Goal: Navigation & Orientation: Find specific page/section

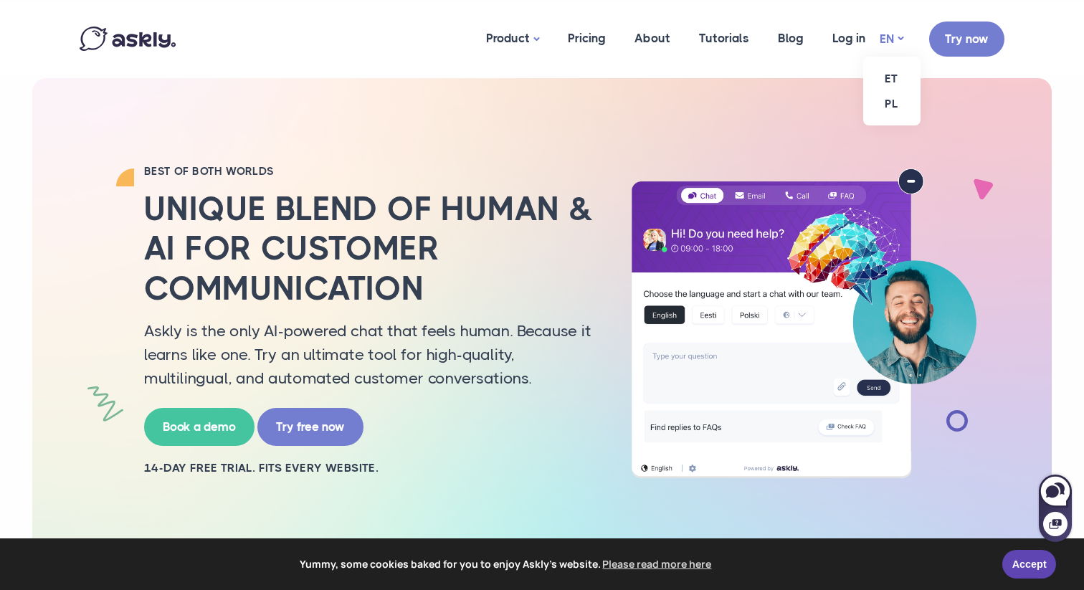
click at [890, 39] on link "EN" at bounding box center [892, 39] width 24 height 21
click at [896, 75] on link "ET" at bounding box center [891, 78] width 57 height 25
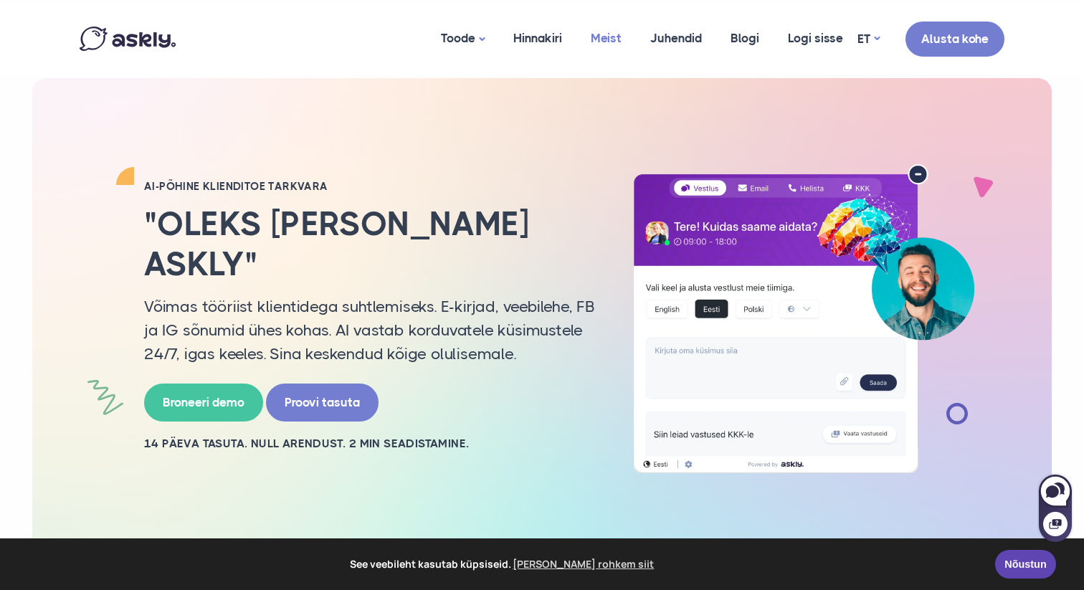
click at [607, 42] on link "Meist" at bounding box center [606, 39] width 60 height 70
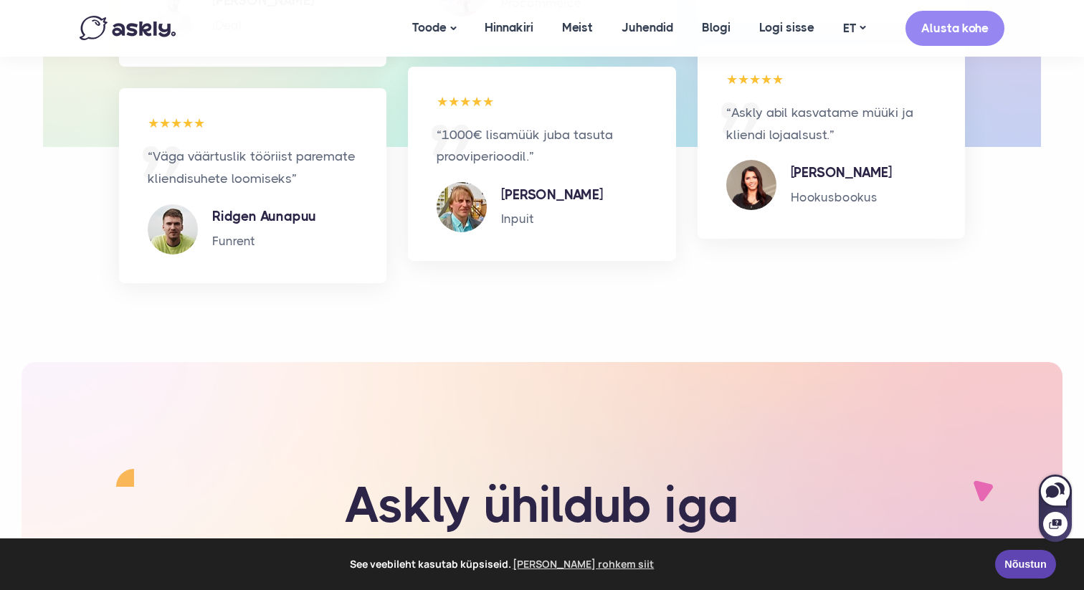
scroll to position [2658, 0]
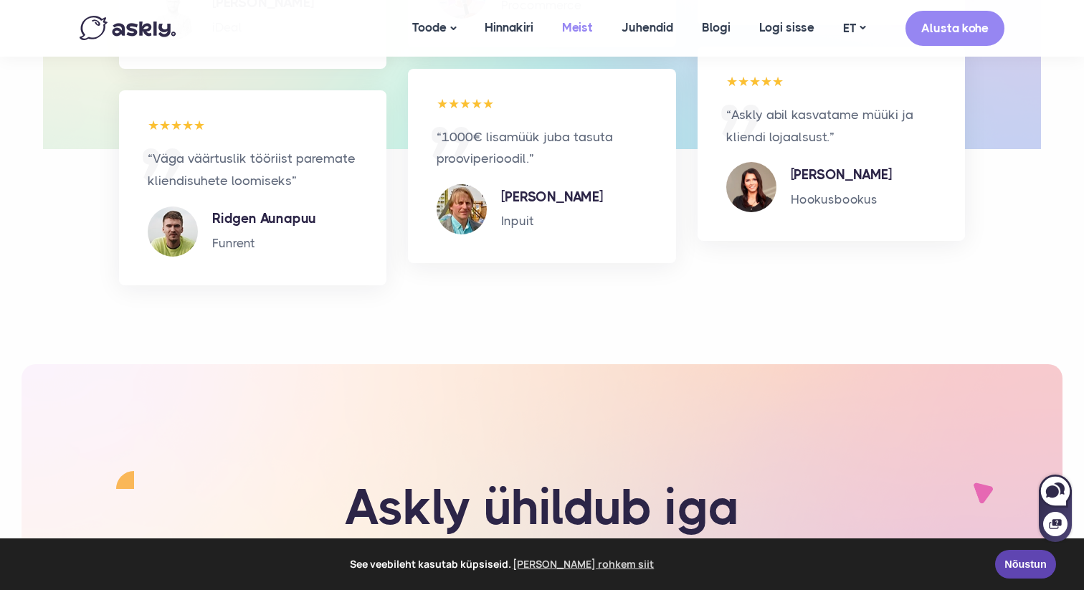
click at [593, 27] on link "Meist" at bounding box center [578, 27] width 60 height 55
